Goal: Information Seeking & Learning: Learn about a topic

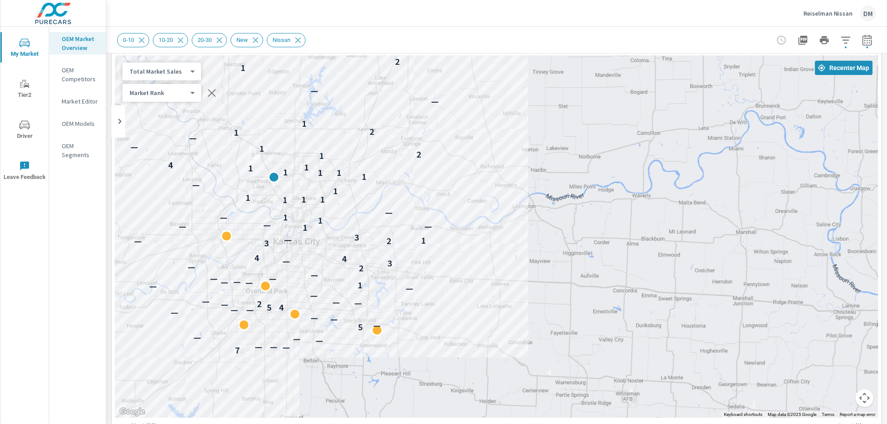
scroll to position [17, 0]
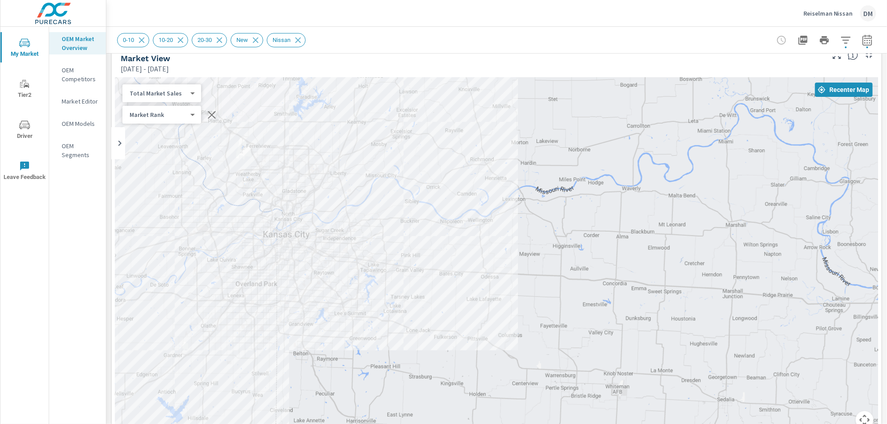
drag, startPoint x: 574, startPoint y: 232, endPoint x: 563, endPoint y: 201, distance: 32.6
click at [563, 202] on div "7 — — — — — — 5 — — — — — — 4 5 — 2 — — — — — — 1 — — — — — — 2 — 3 — 4 4 3 2 —…" at bounding box center [496, 258] width 763 height 363
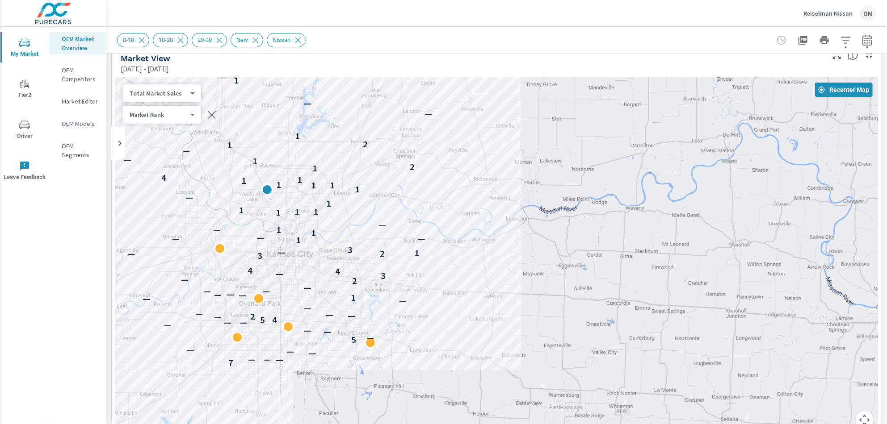
drag, startPoint x: 468, startPoint y: 316, endPoint x: 473, endPoint y: 337, distance: 21.6
click at [473, 337] on div "7 — — — — — — 5 — — — — — — 4 5 — 2 — — — — — — 1 — — — — — — 2 — 3 — 4 4 3 2 —…" at bounding box center [496, 258] width 763 height 363
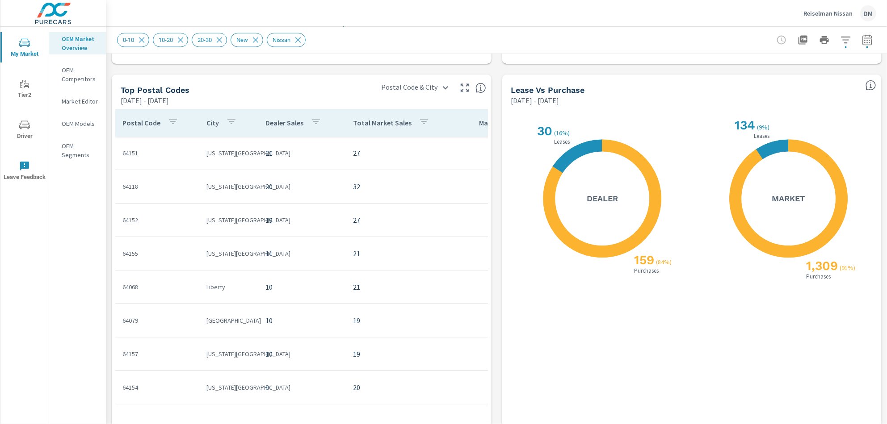
scroll to position [792, 0]
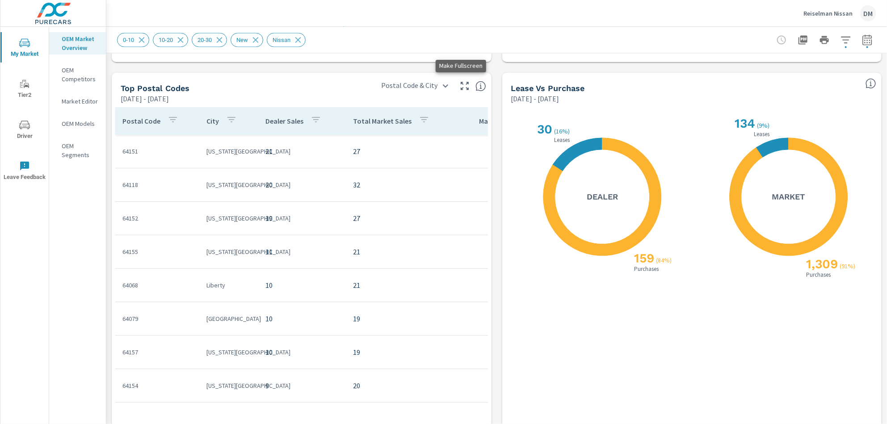
click at [460, 88] on icon "button" at bounding box center [464, 86] width 11 height 11
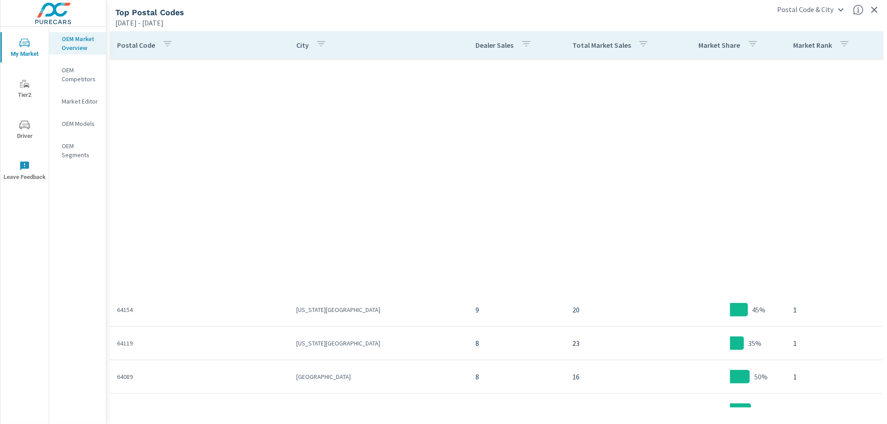
scroll to position [476, 0]
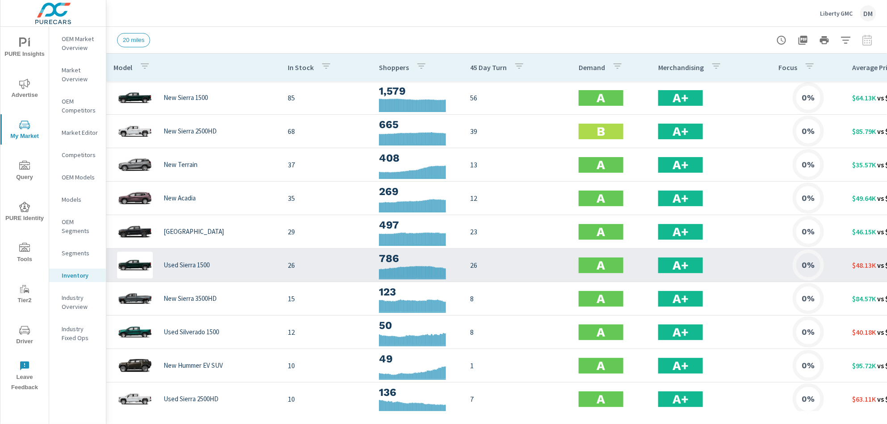
scroll to position [119, 0]
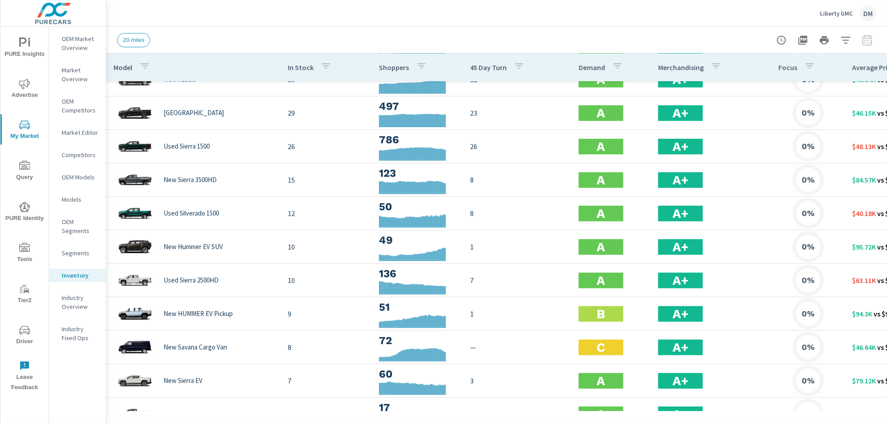
scroll to position [119, 89]
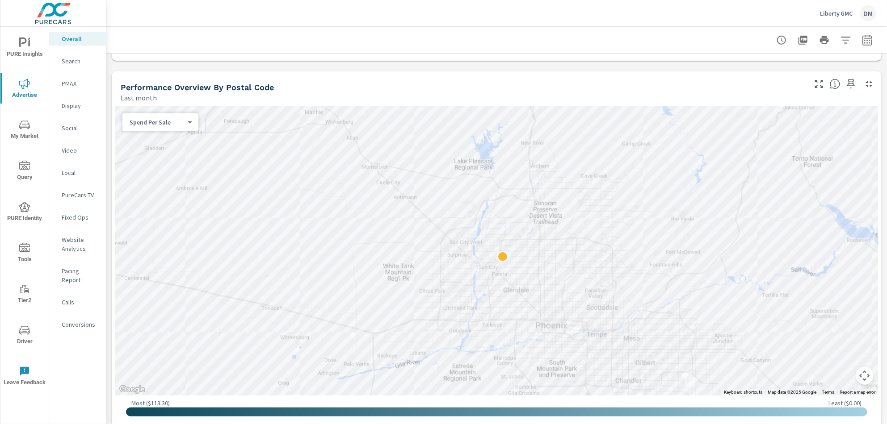
scroll to position [277, 0]
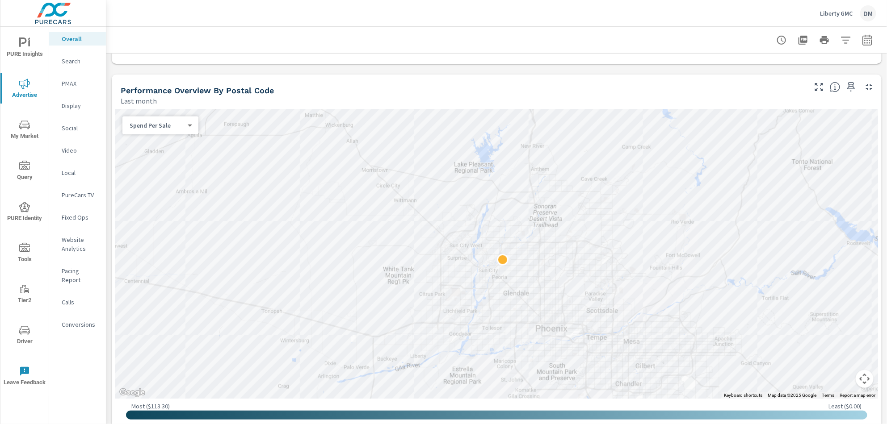
click at [150, 123] on body "PURE Insights Advertise My Market Query PURE Identity Tools Tier2 Driver Leave …" at bounding box center [443, 212] width 887 height 424
click at [143, 94] on li "Spend" at bounding box center [156, 97] width 69 height 14
click at [147, 129] on body "PURE Insights Advertise My Market Query PURE Identity Tools Tier2 Driver Leave …" at bounding box center [443, 212] width 887 height 424
click at [147, 153] on li "Spend Per Sale" at bounding box center [156, 154] width 69 height 14
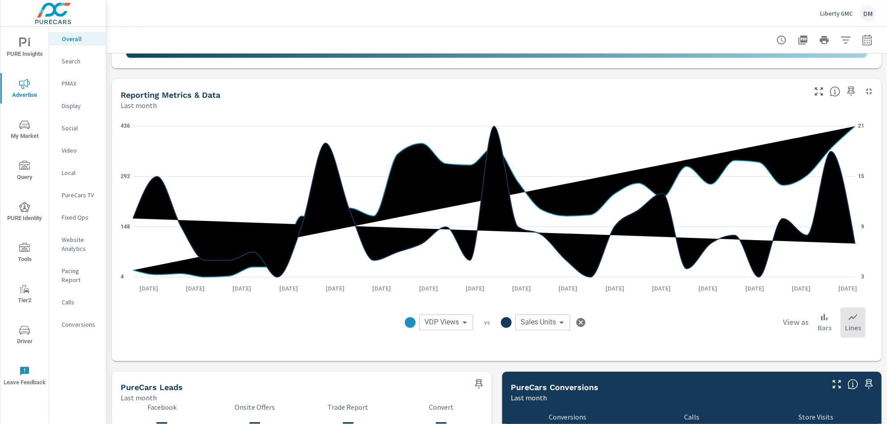
scroll to position [638, 0]
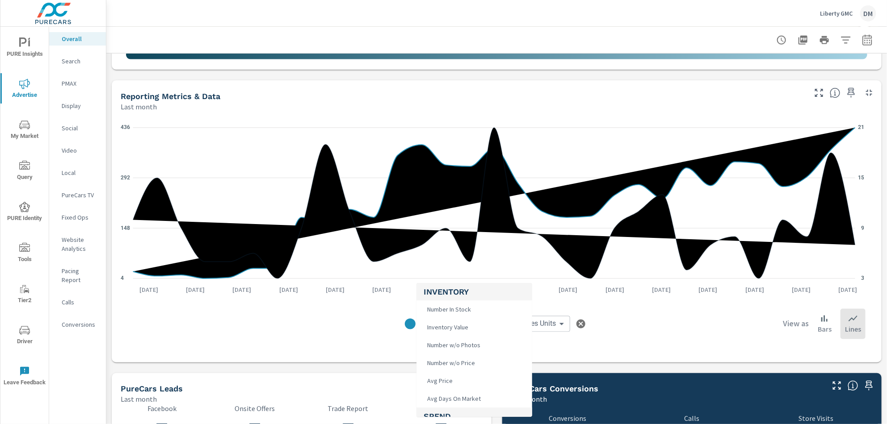
click at [459, 325] on body "PURE Insights Advertise My Market Query PURE Identity Tools Tier2 Driver Leave …" at bounding box center [443, 212] width 887 height 424
click at [635, 322] on div at bounding box center [443, 212] width 887 height 424
